Goal: Navigation & Orientation: Find specific page/section

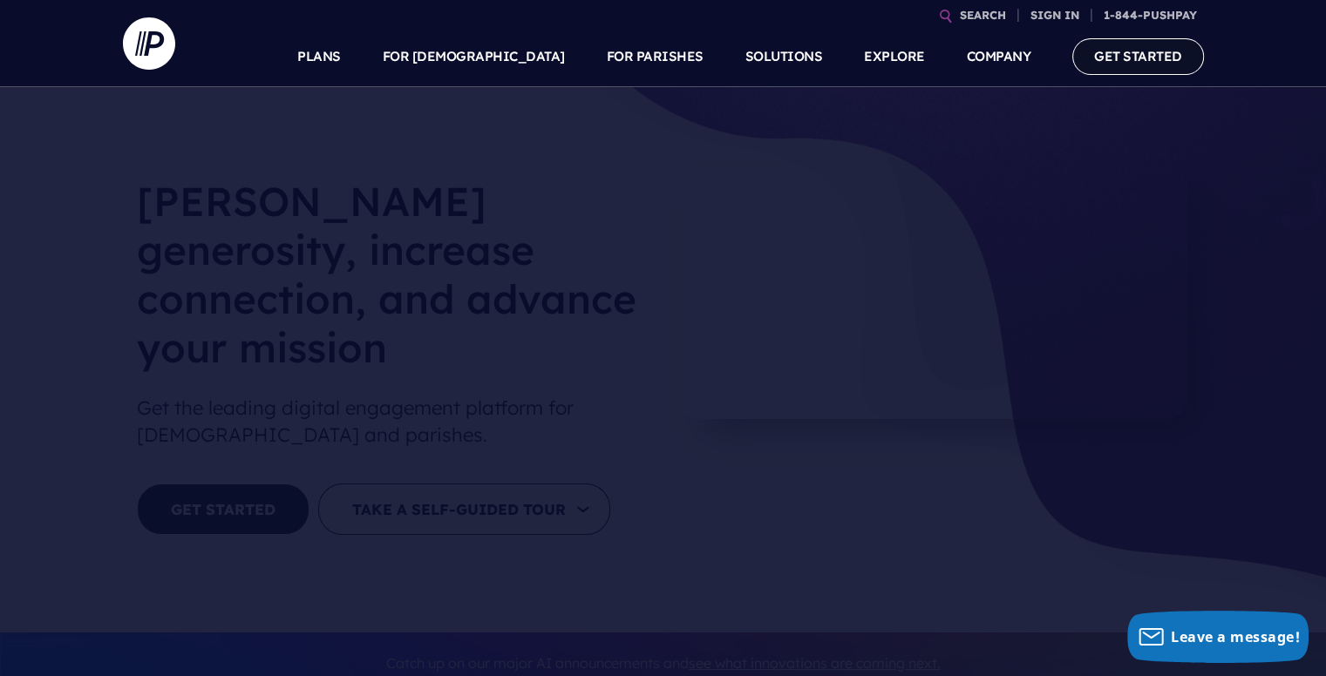
click at [1119, 58] on link "GET STARTED" at bounding box center [1138, 56] width 132 height 36
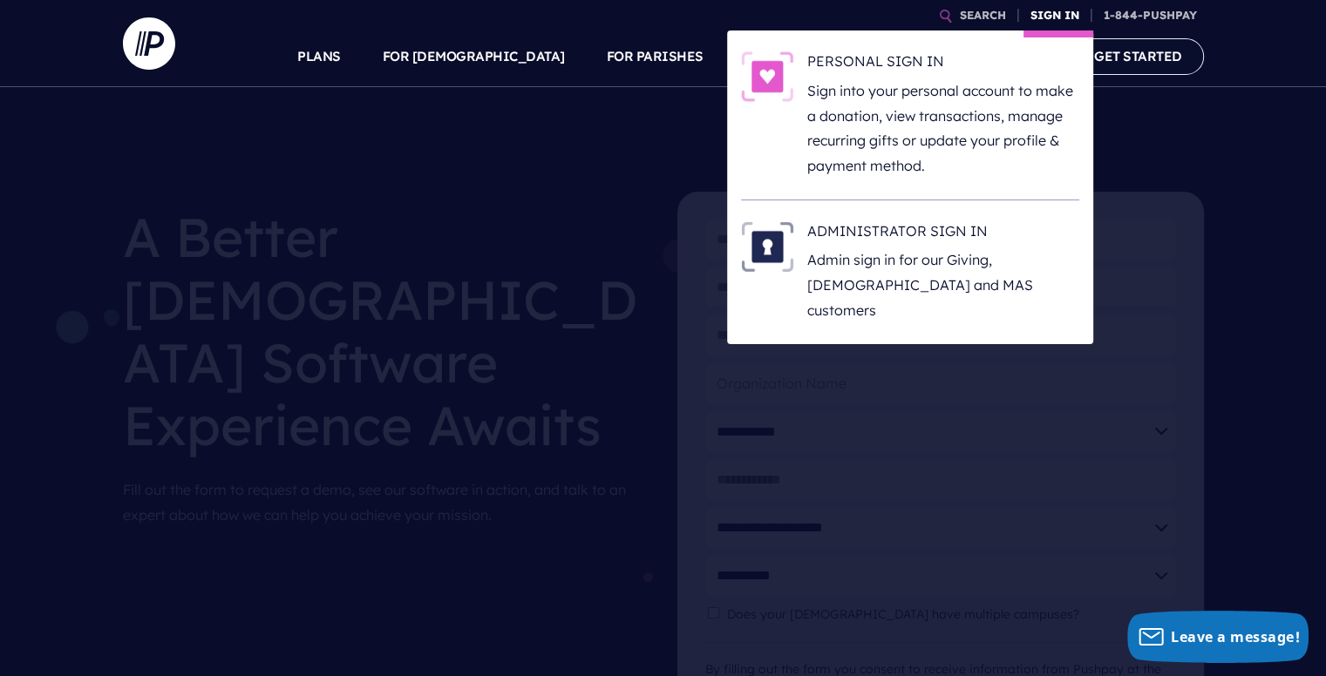
click at [1065, 11] on link "SIGN IN" at bounding box center [1054, 15] width 63 height 31
click at [962, 227] on h6 "ADMINISTRATOR SIGN IN" at bounding box center [943, 234] width 272 height 26
